Goal: Task Accomplishment & Management: Manage account settings

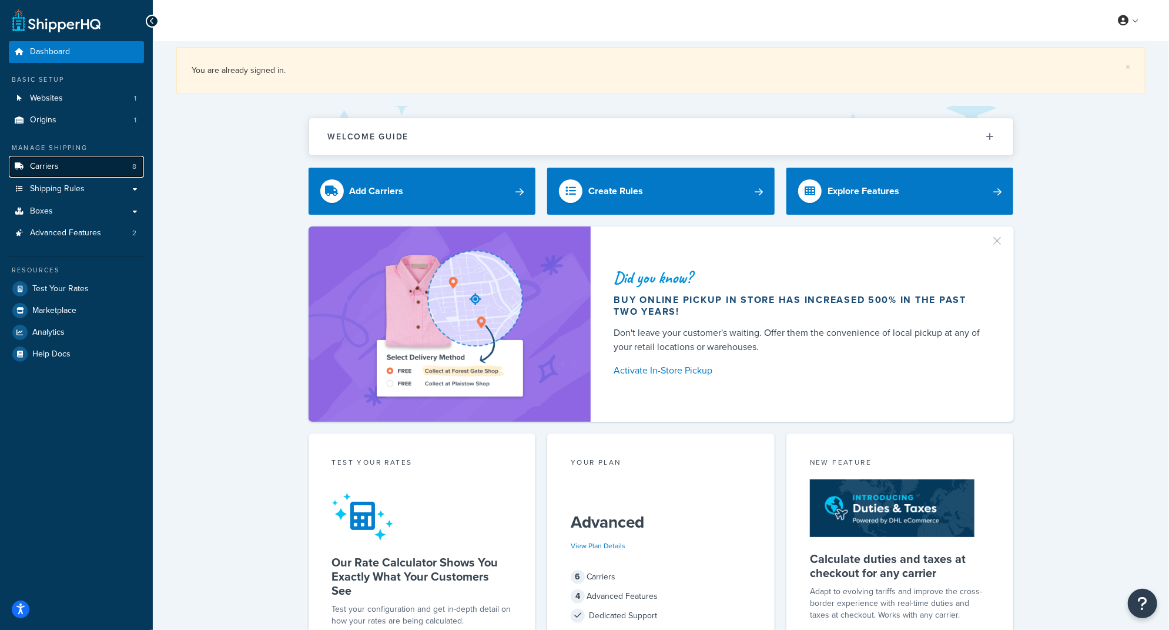
click at [99, 162] on link "Carriers 8" at bounding box center [76, 167] width 135 height 22
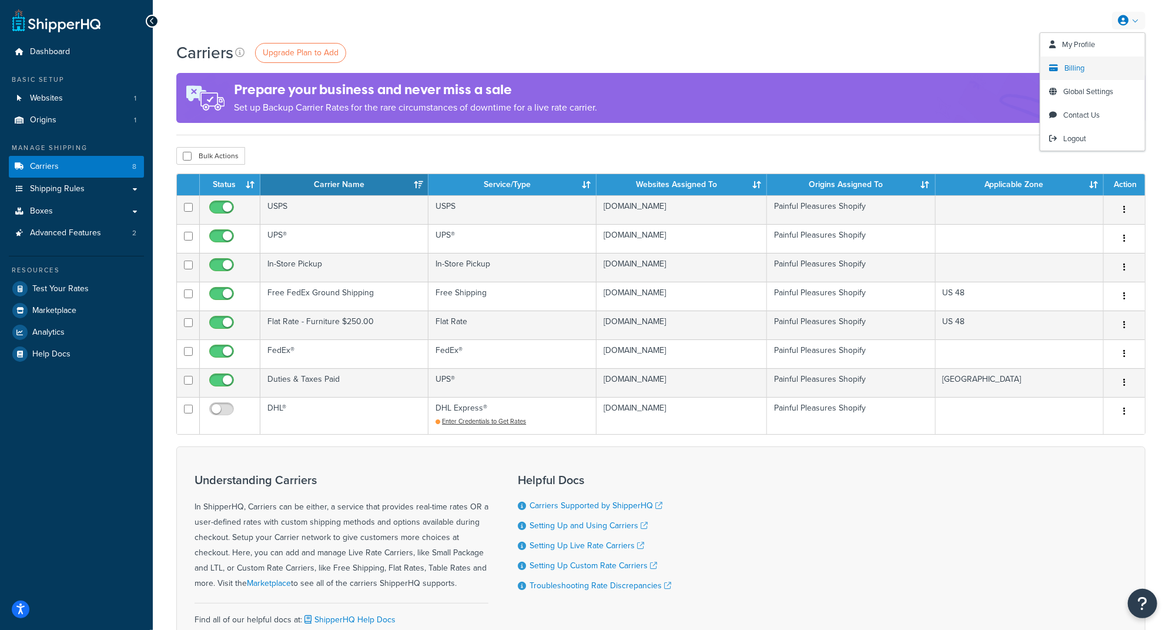
click at [1073, 69] on span "Billing" at bounding box center [1075, 67] width 20 height 11
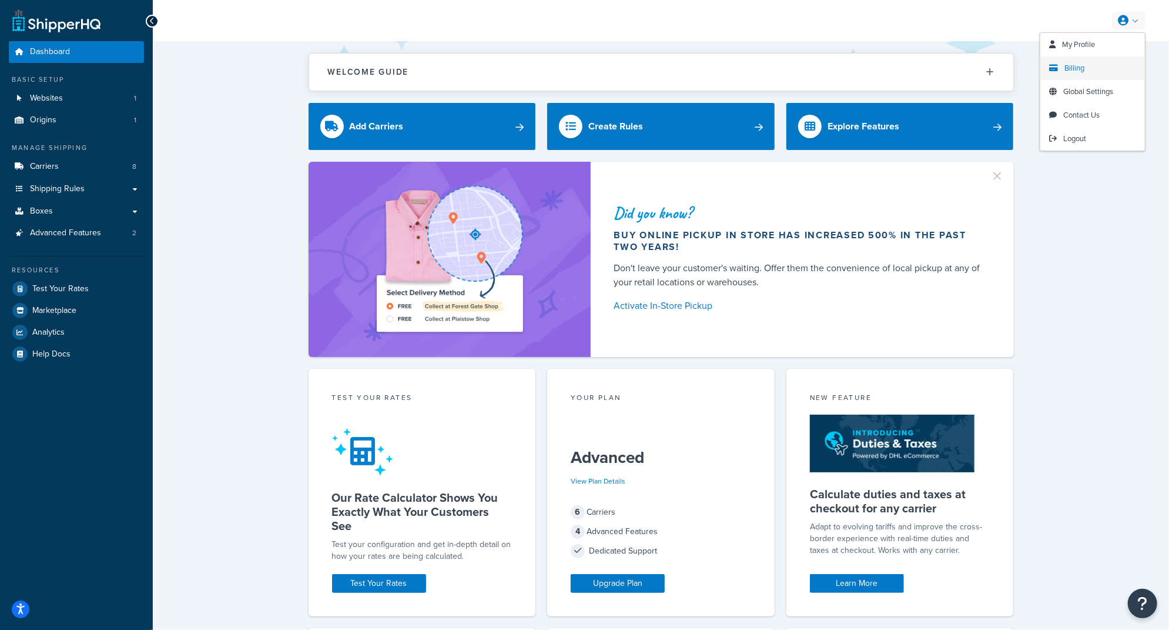
click at [1078, 69] on span "Billing" at bounding box center [1075, 67] width 20 height 11
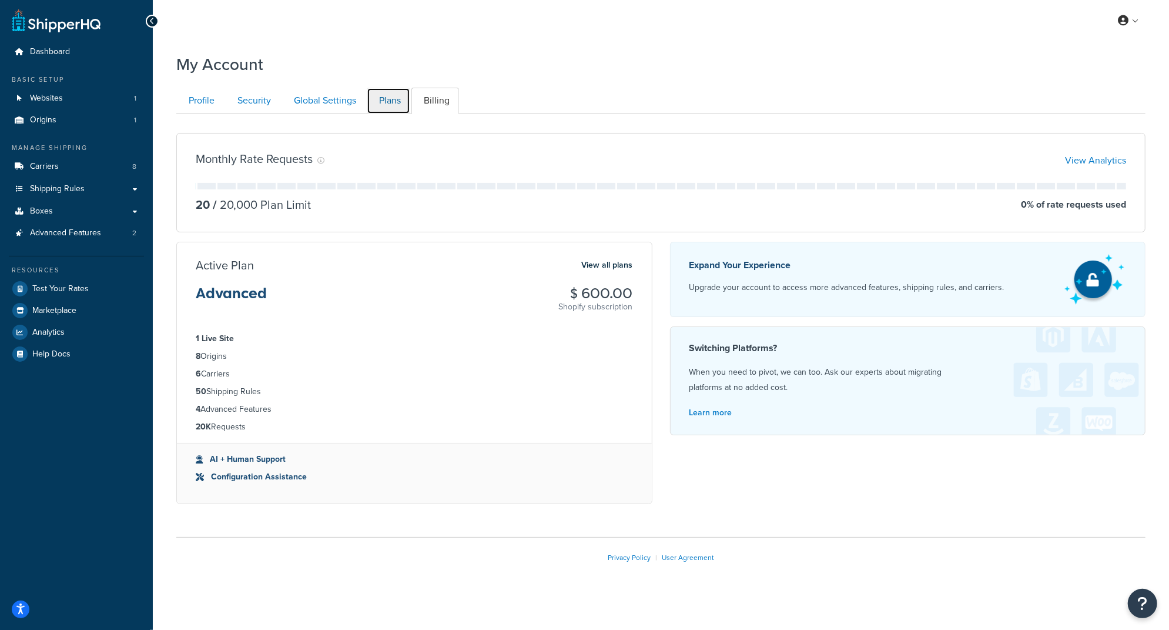
click at [388, 106] on link "Plans" at bounding box center [389, 101] width 44 height 26
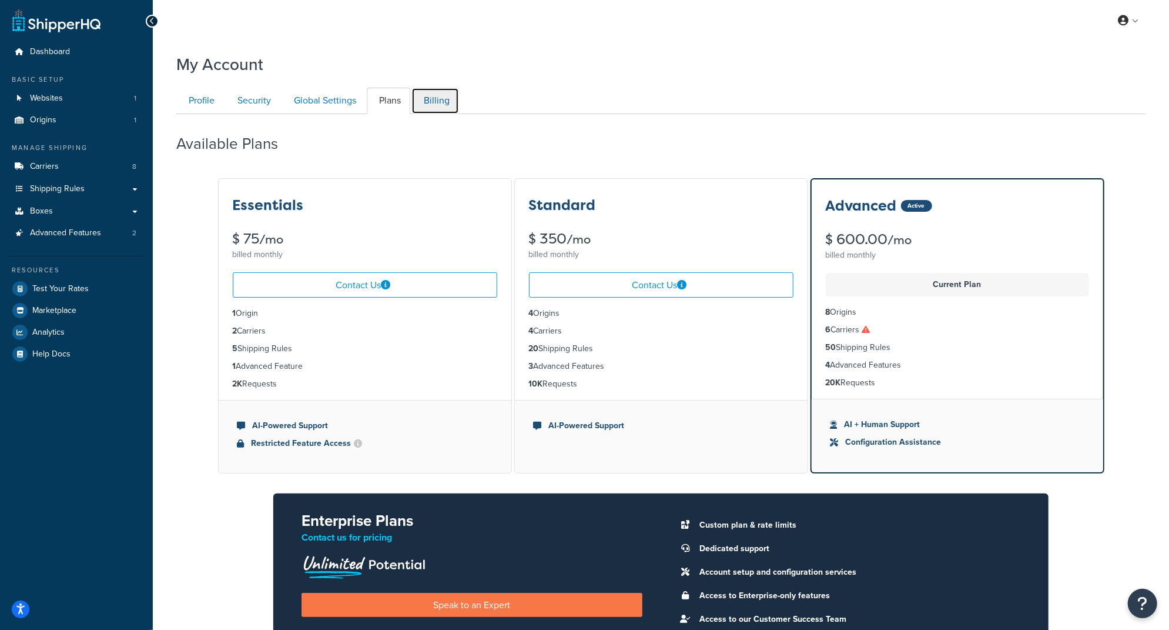
click at [443, 102] on link "Billing" at bounding box center [436, 101] width 48 height 26
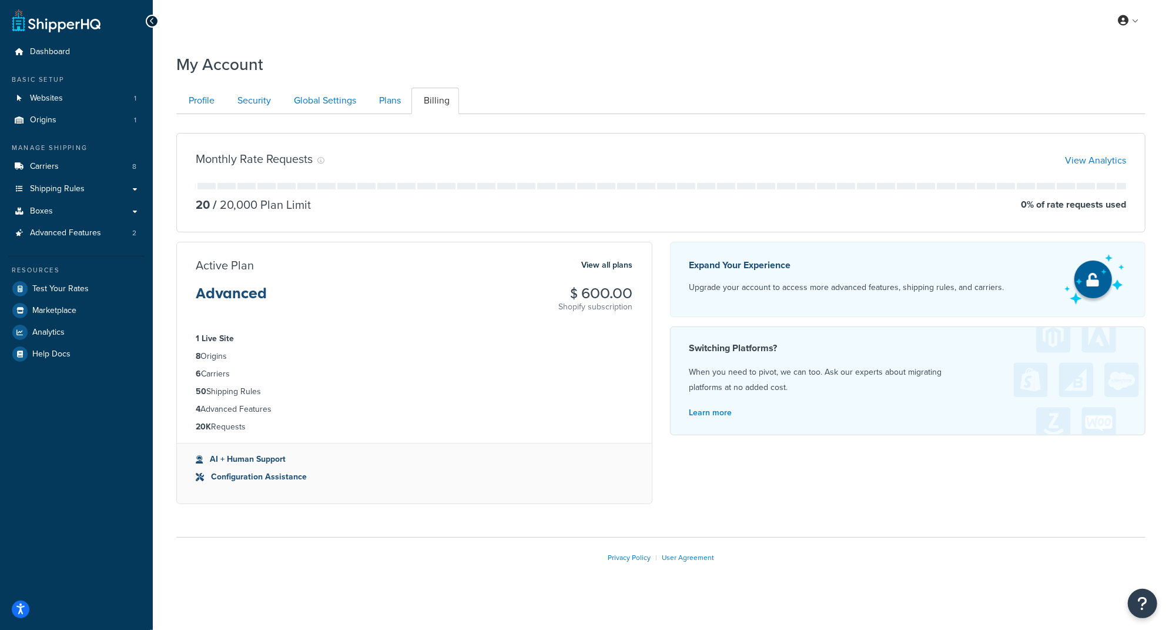
scroll to position [5, 0]
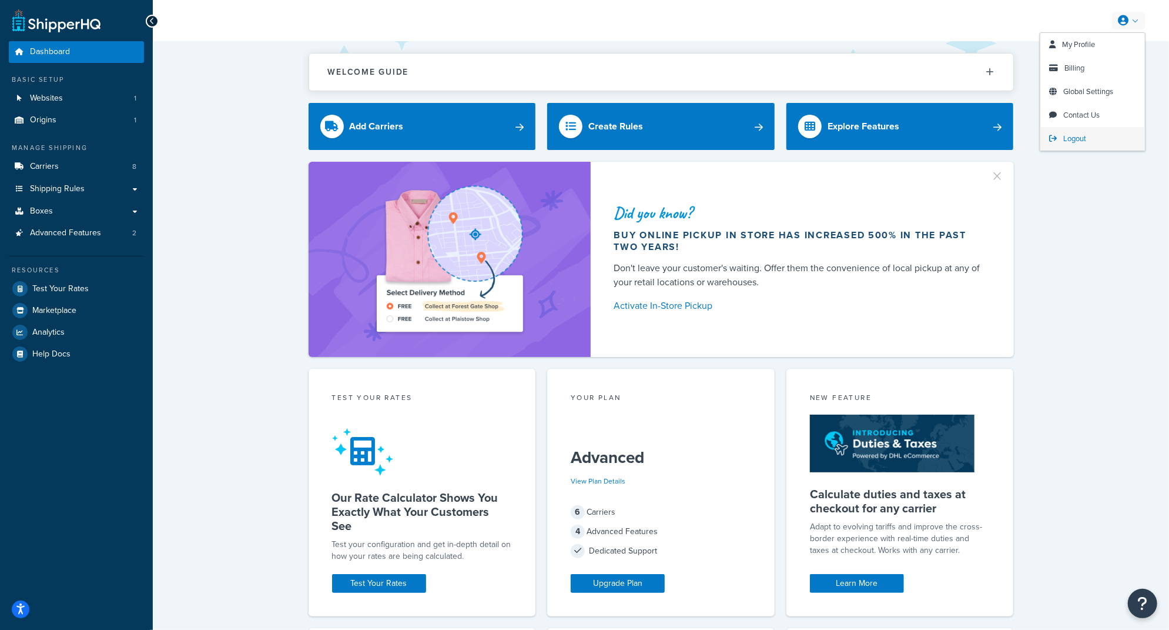
click at [1069, 134] on span "Logout" at bounding box center [1075, 138] width 23 height 11
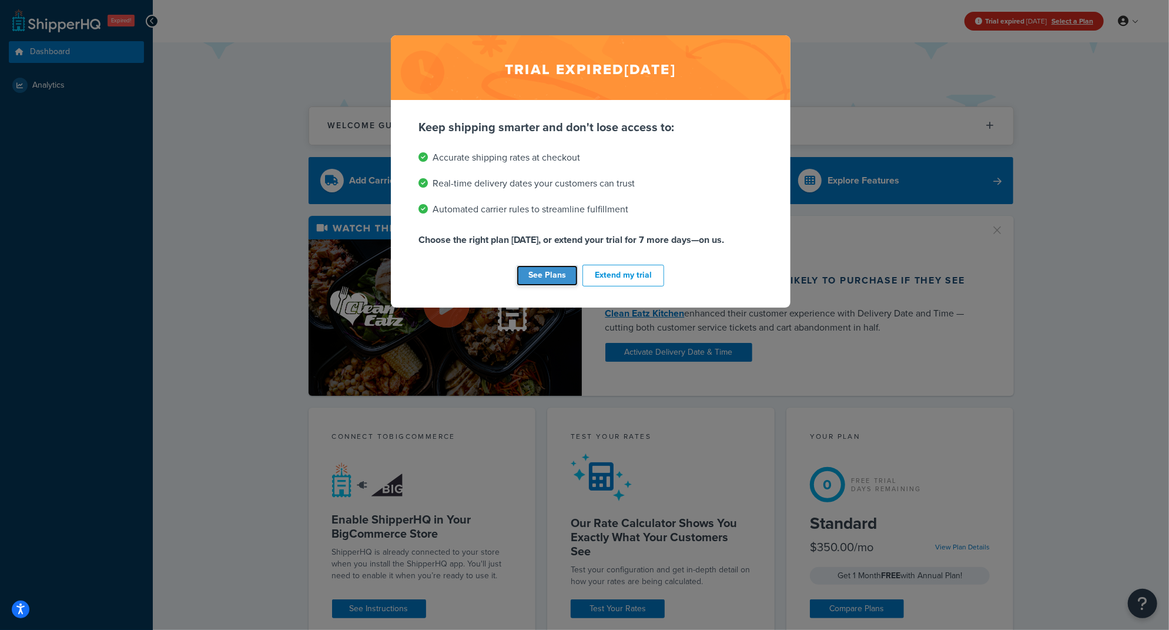
click at [548, 270] on link "See Plans" at bounding box center [547, 275] width 61 height 21
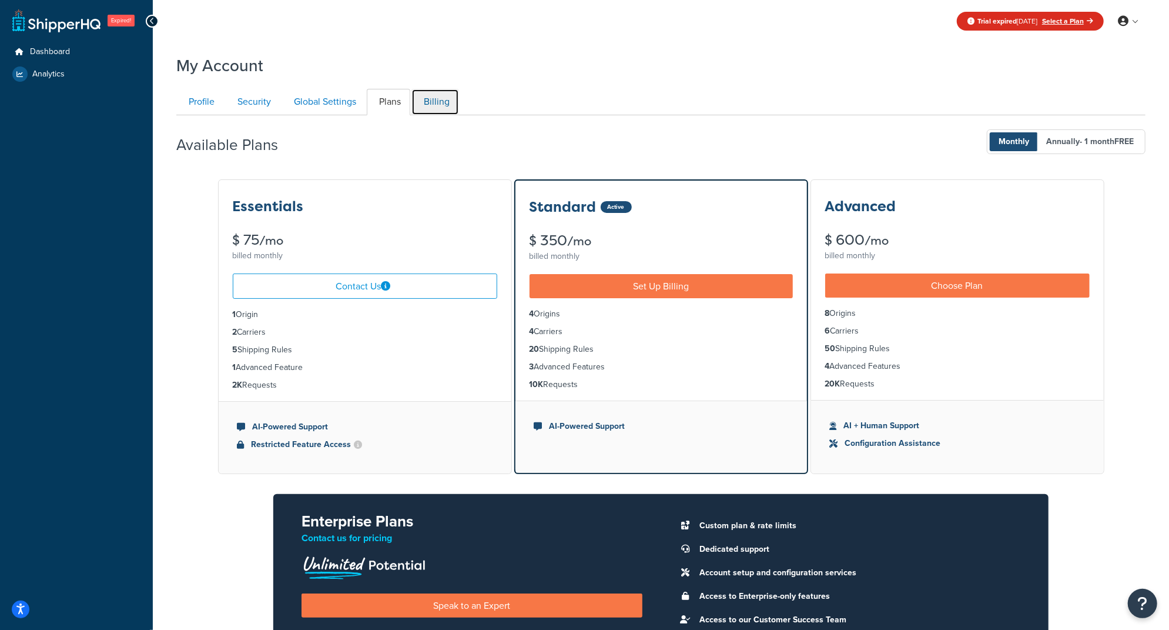
click at [426, 93] on link "Billing" at bounding box center [436, 102] width 48 height 26
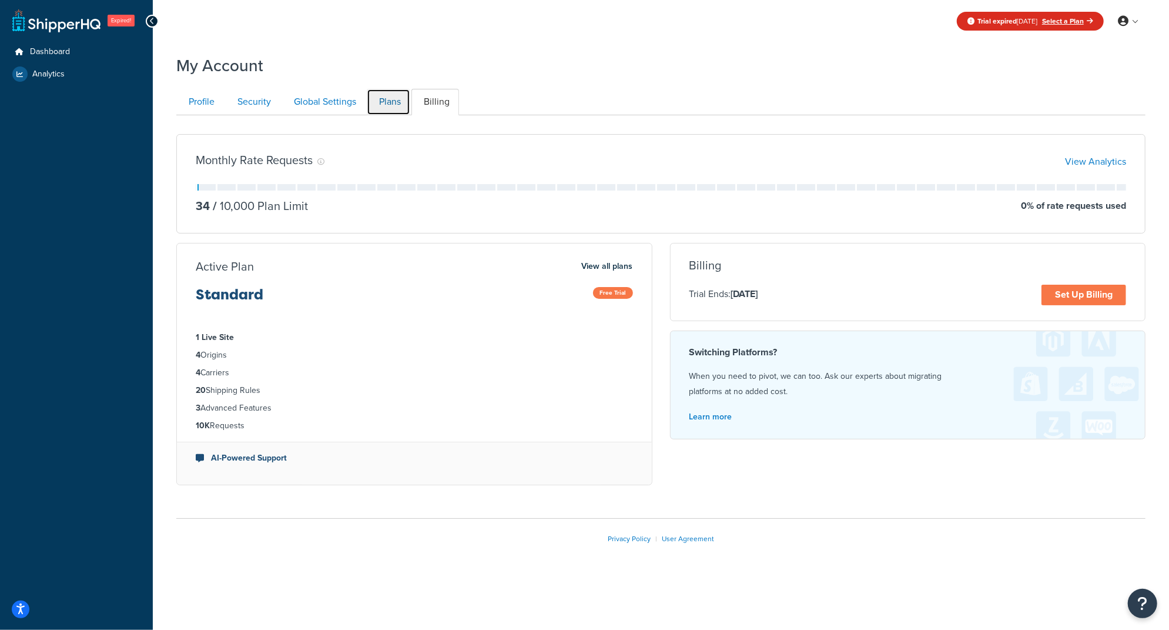
click at [383, 102] on link "Plans" at bounding box center [389, 102] width 44 height 26
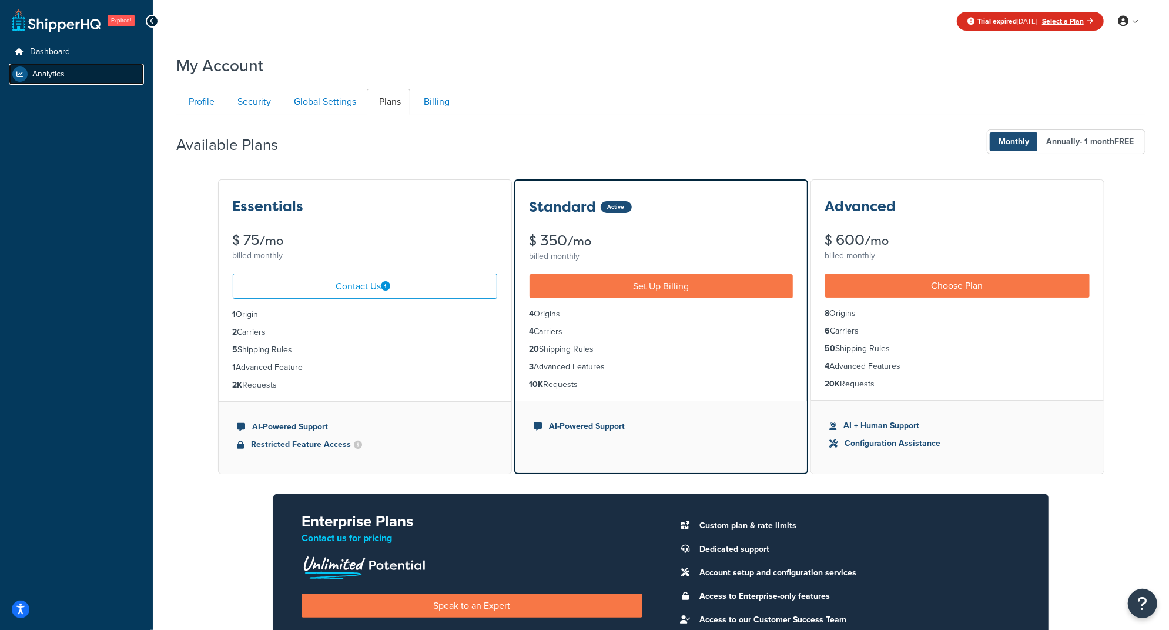
click at [46, 73] on span "Analytics" at bounding box center [48, 74] width 32 height 10
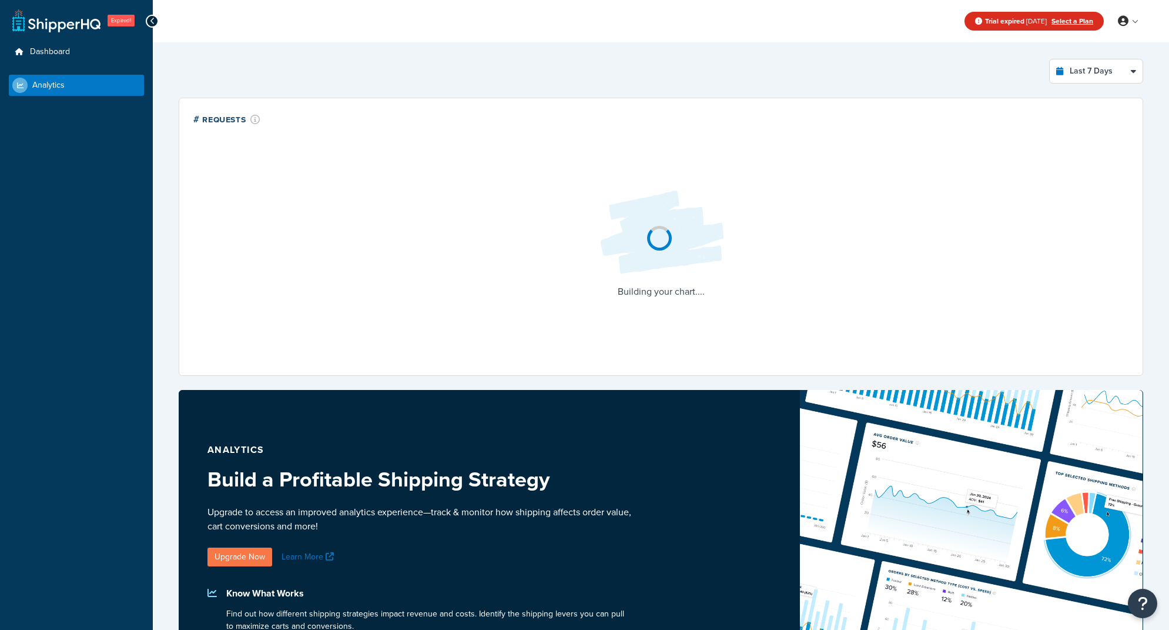
select select "last_7_days"
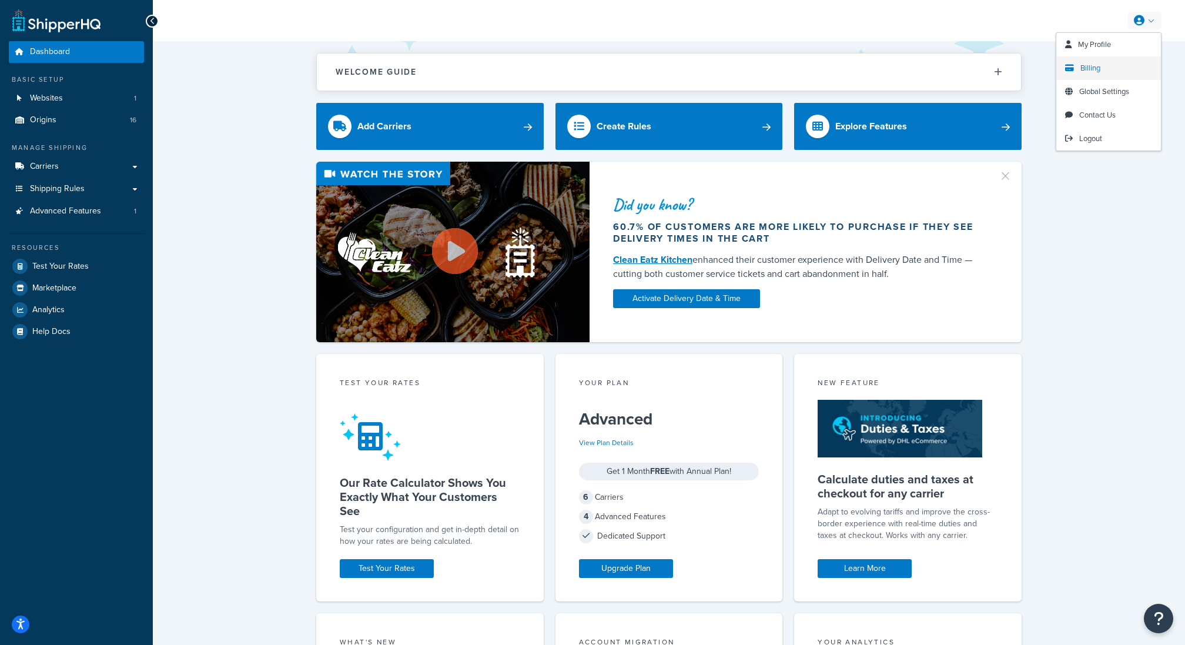
click at [1093, 73] on link "Billing" at bounding box center [1108, 68] width 105 height 24
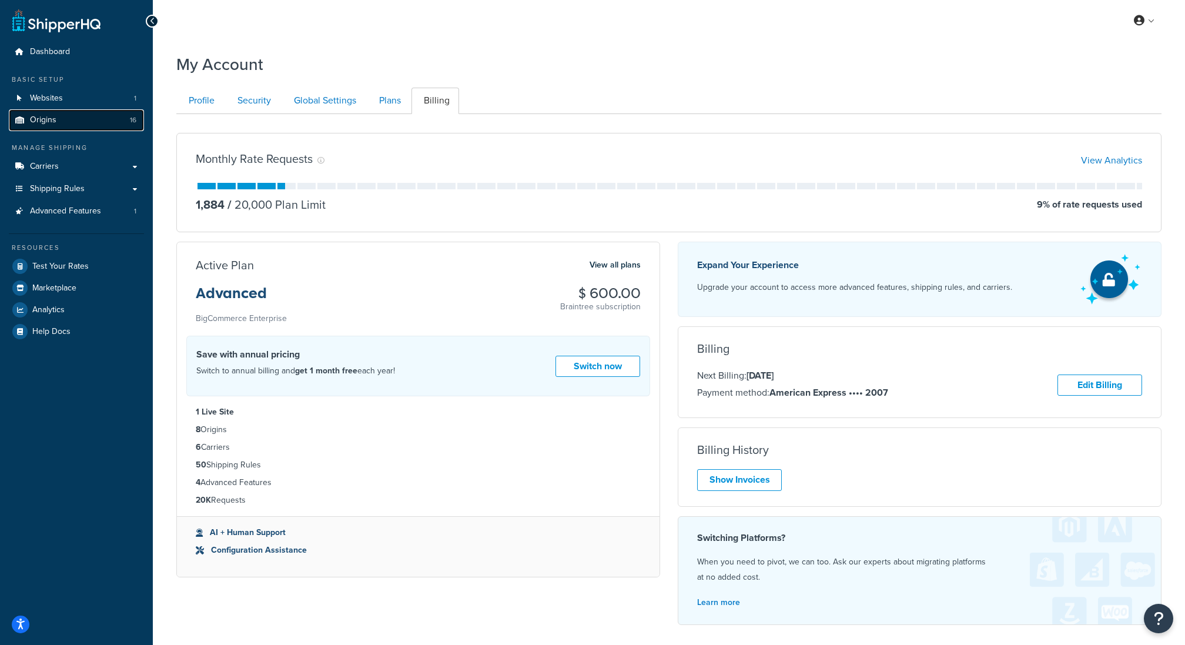
click at [62, 124] on link "Origins 16" at bounding box center [76, 120] width 135 height 22
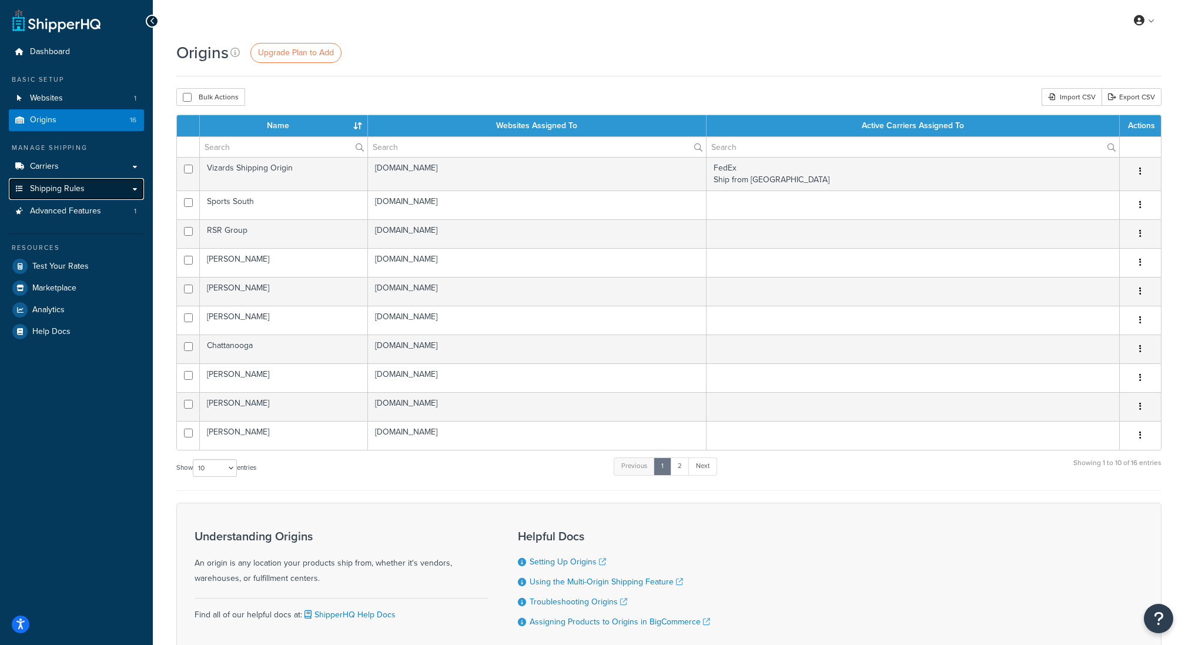
click at [85, 181] on link "Shipping Rules" at bounding box center [76, 189] width 135 height 22
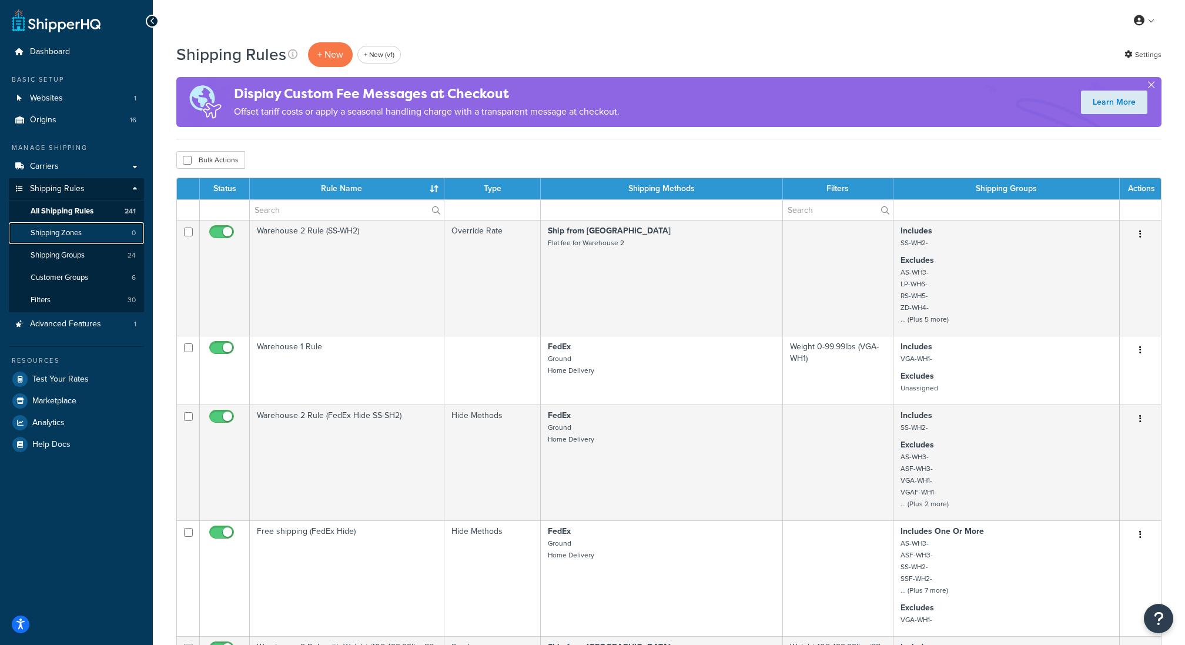
click at [42, 243] on link "Shipping Zones 0" at bounding box center [76, 233] width 135 height 22
click at [49, 260] on span "Shipping Groups" at bounding box center [58, 255] width 54 height 10
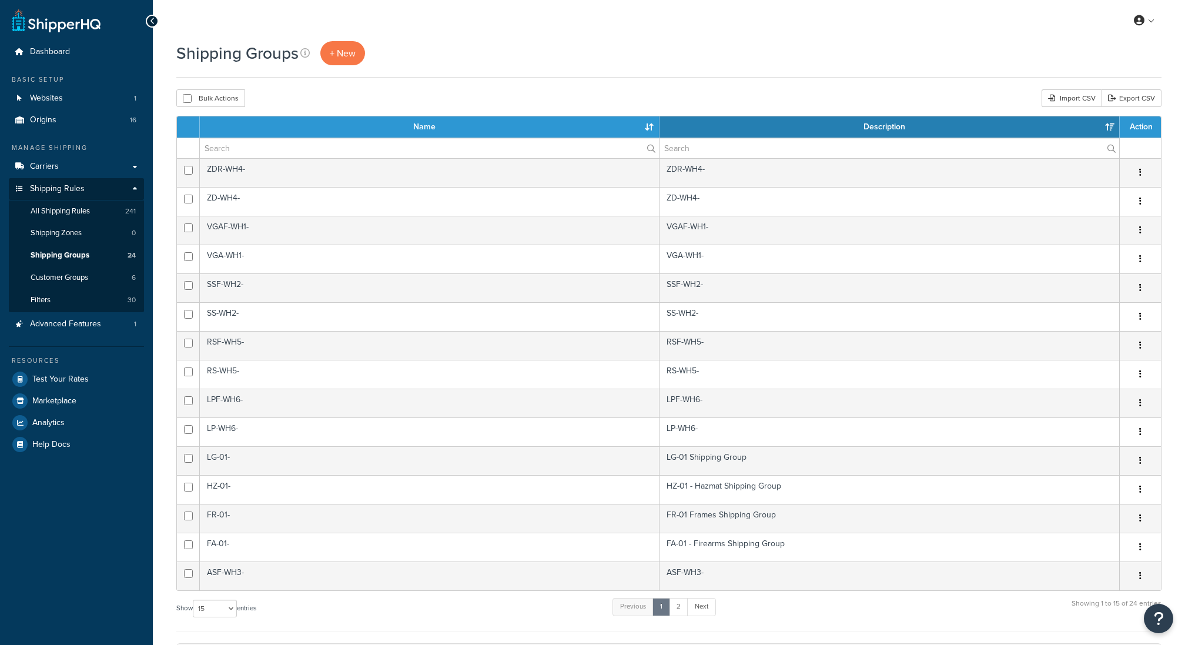
select select "15"
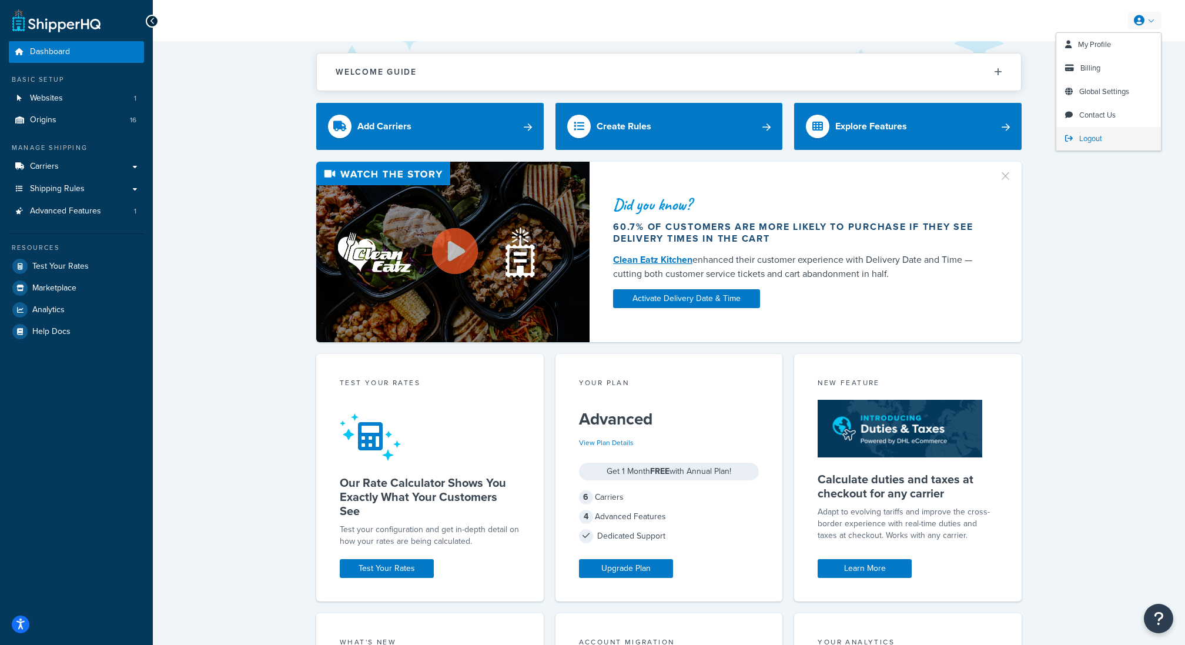
click at [1082, 140] on span "Logout" at bounding box center [1090, 138] width 23 height 11
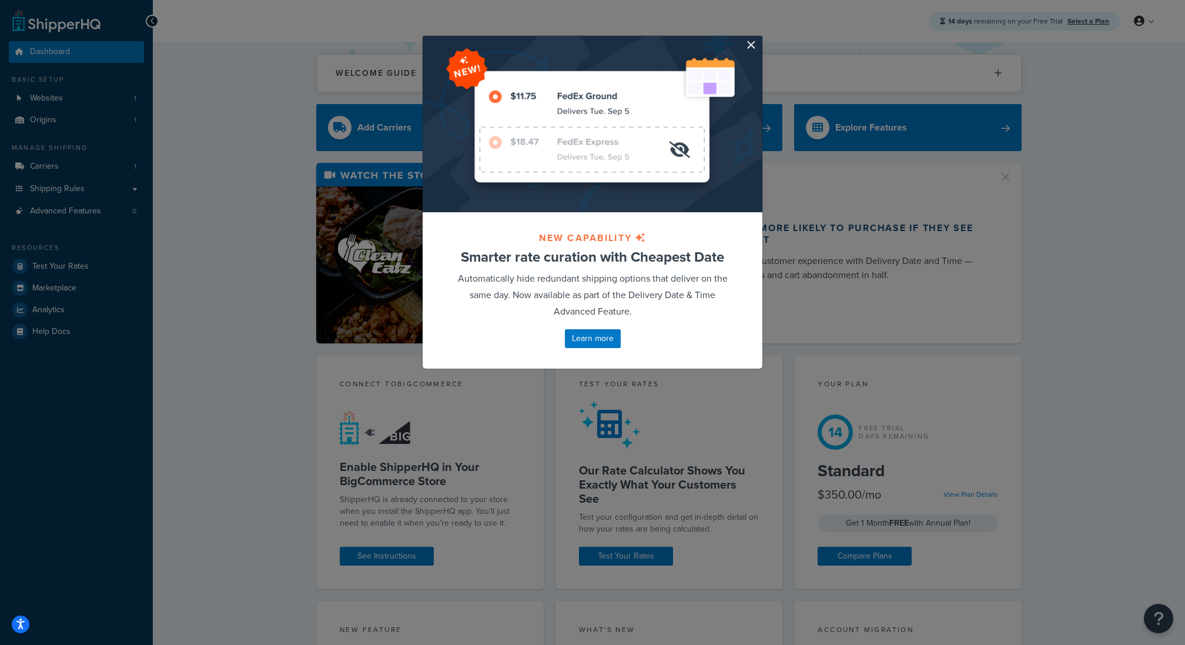
click at [745, 54] on div at bounding box center [593, 124] width 340 height 176
click at [760, 39] on button "button" at bounding box center [761, 37] width 3 height 3
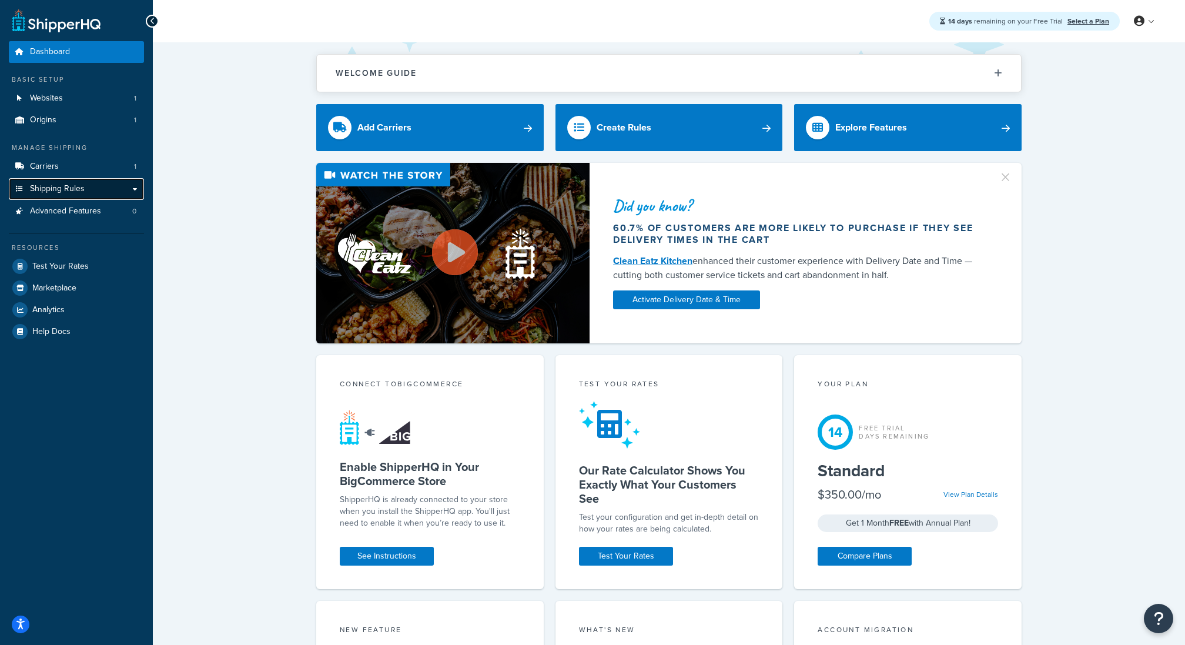
click at [83, 186] on span "Shipping Rules" at bounding box center [57, 189] width 55 height 10
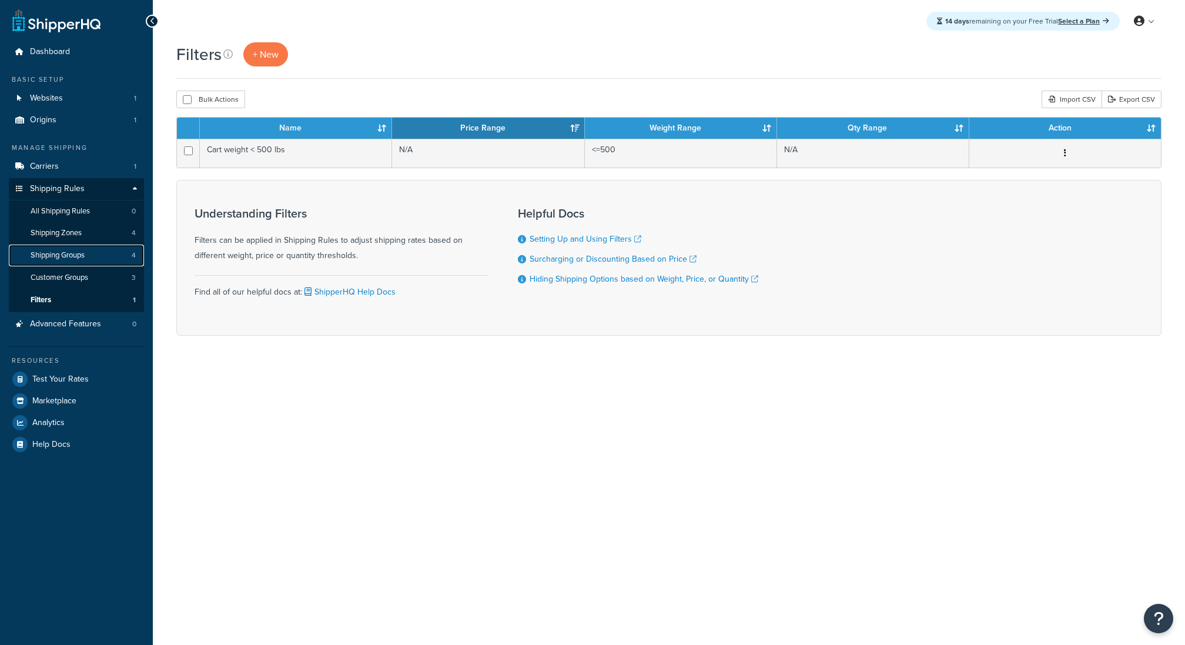
click at [93, 252] on link "Shipping Groups 4" at bounding box center [76, 256] width 135 height 22
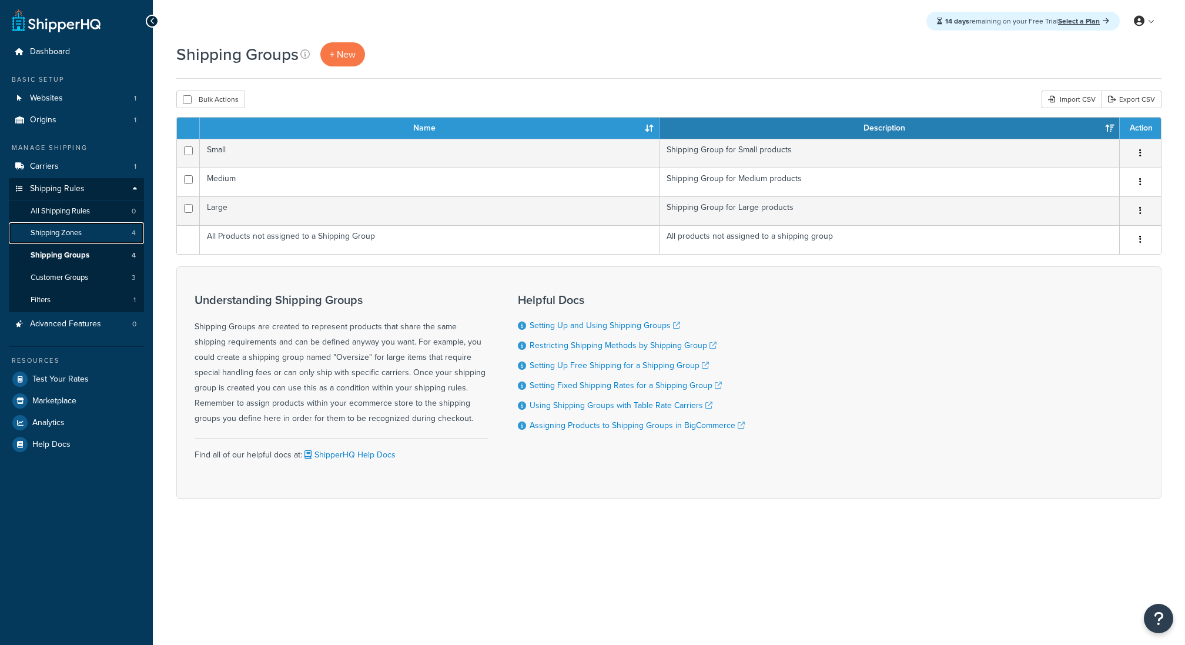
click at [97, 236] on link "Shipping Zones 4" at bounding box center [76, 233] width 135 height 22
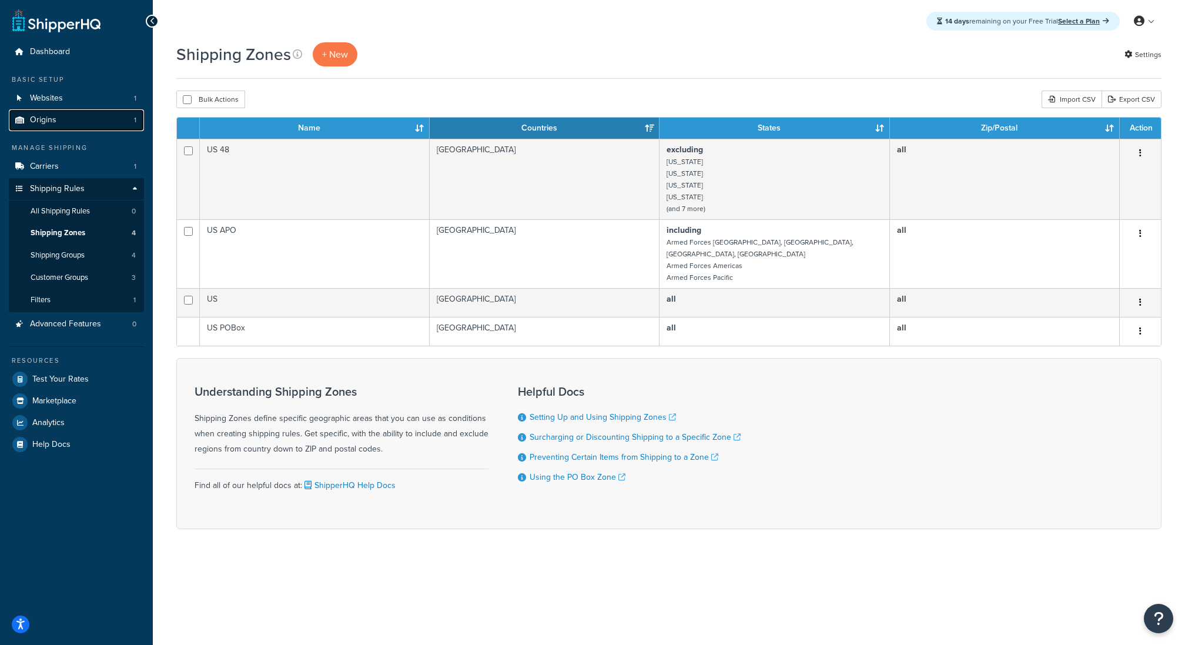
click at [99, 130] on link "Origins 1" at bounding box center [76, 120] width 135 height 22
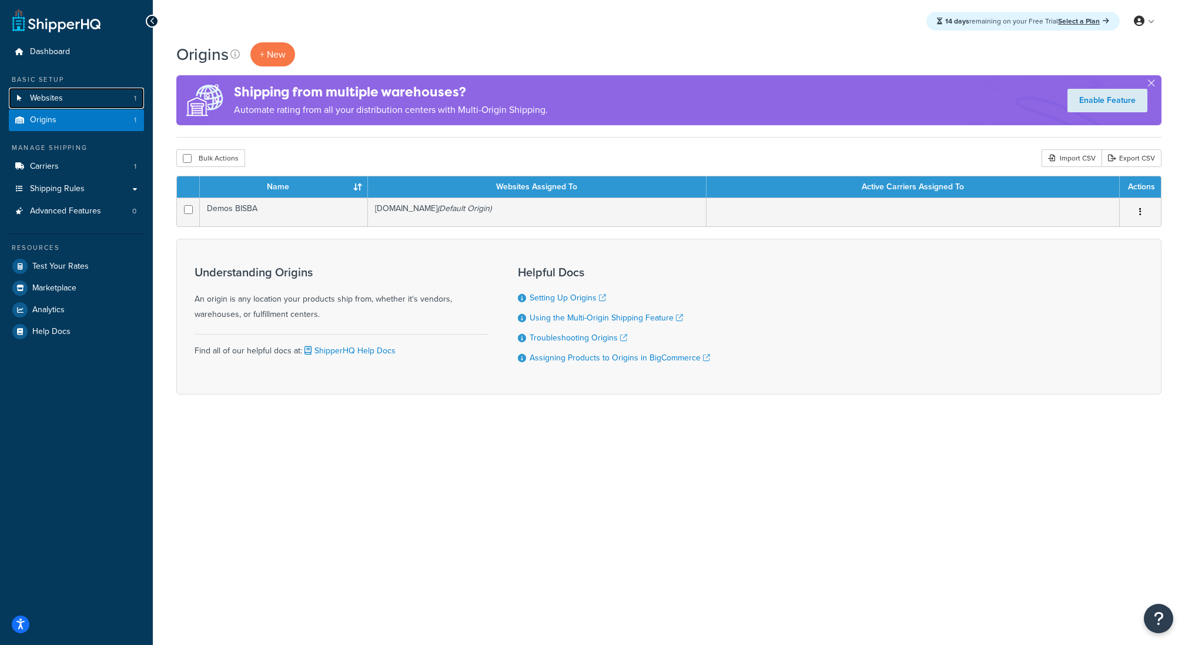
click at [102, 97] on link "Websites 1" at bounding box center [76, 99] width 135 height 22
